Goal: Check status: Check status

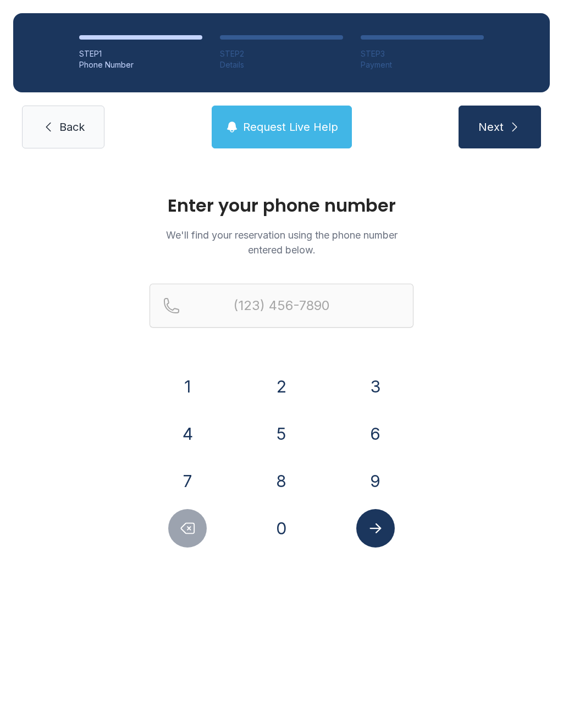
click at [286, 450] on button "5" at bounding box center [281, 433] width 38 height 38
click at [292, 528] on button "0" at bounding box center [281, 528] width 38 height 38
click at [192, 387] on button "1" at bounding box center [187, 386] width 38 height 38
click at [291, 433] on button "5" at bounding box center [281, 433] width 38 height 38
click at [369, 387] on button "3" at bounding box center [375, 386] width 38 height 38
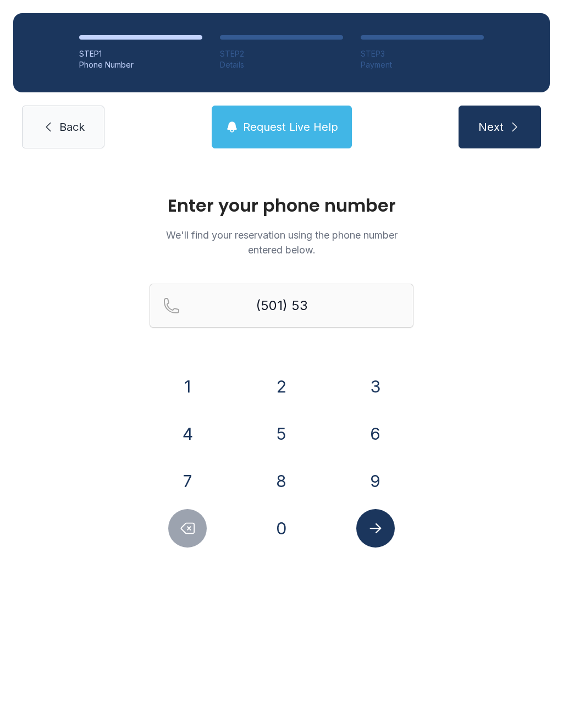
click at [371, 433] on button "6" at bounding box center [375, 433] width 38 height 38
click at [198, 430] on button "4" at bounding box center [187, 433] width 38 height 38
click at [374, 385] on button "3" at bounding box center [375, 386] width 38 height 38
click at [290, 530] on button "0" at bounding box center [281, 528] width 38 height 38
click at [294, 374] on button "2" at bounding box center [281, 386] width 38 height 38
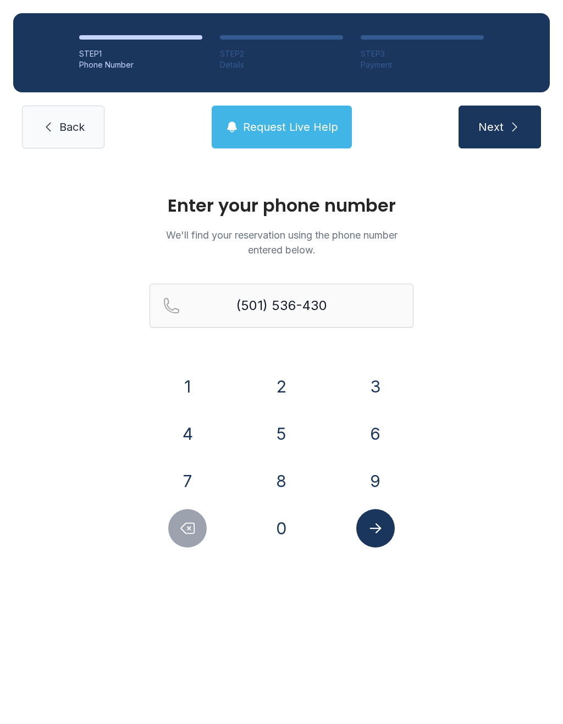
type input "[PHONE_NUMBER]"
click at [370, 530] on icon "Submit lookup form" at bounding box center [375, 528] width 16 height 16
